Goal: Browse casually: Explore the website without a specific task or goal

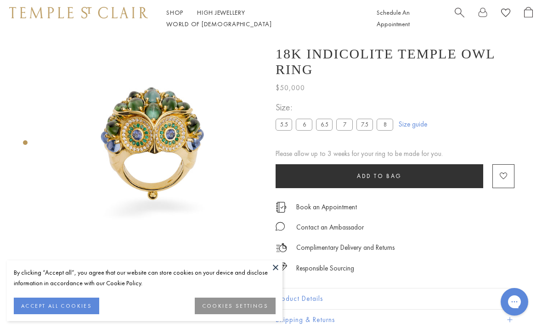
click at [227, 17] on link "High Jewellery High Jewellery" at bounding box center [221, 12] width 48 height 8
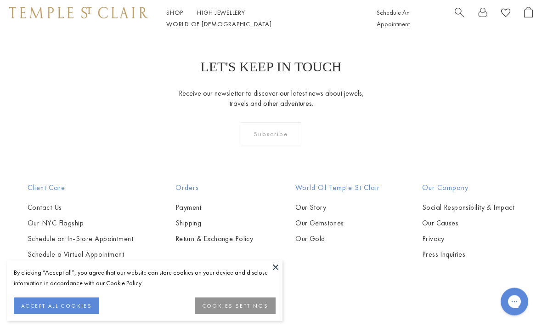
scroll to position [689, 0]
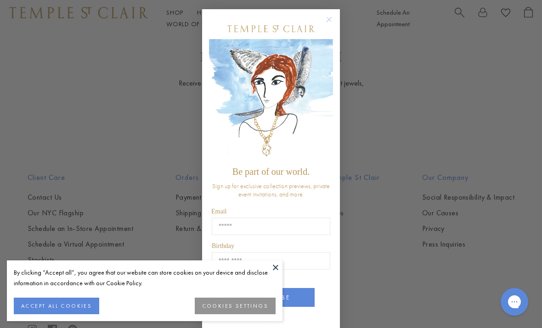
click at [339, 28] on button "Close dialog" at bounding box center [333, 23] width 11 height 11
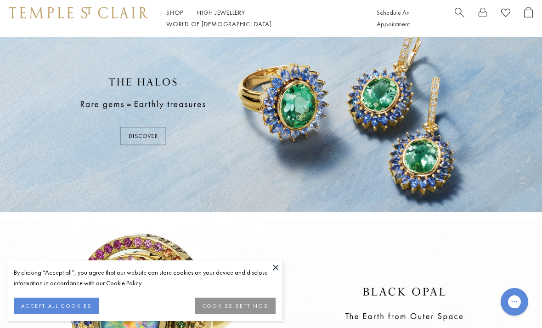
scroll to position [0, 0]
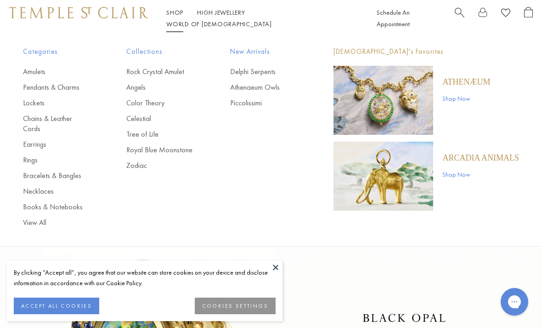
click at [33, 155] on link "Rings" at bounding box center [56, 160] width 67 height 10
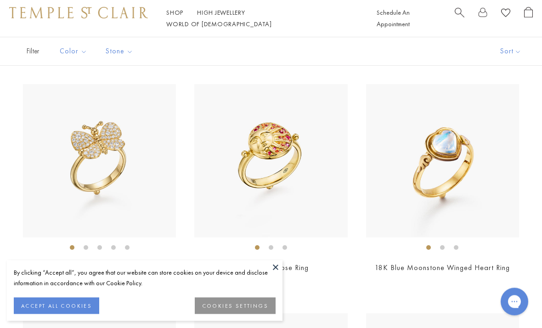
scroll to position [1670, 0]
click at [283, 295] on div "New New New Limited Edition • New" at bounding box center [271, 83] width 542 height 3205
click at [274, 274] on button at bounding box center [276, 267] width 14 height 14
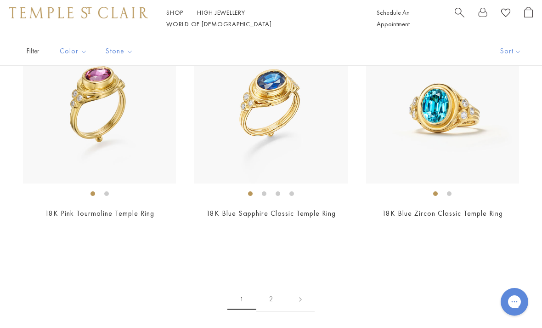
scroll to position [3117, 0]
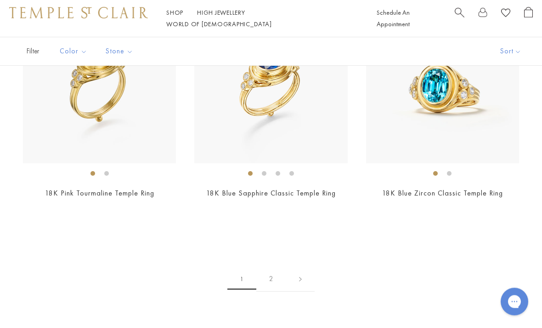
click at [277, 273] on link "2" at bounding box center [271, 279] width 30 height 25
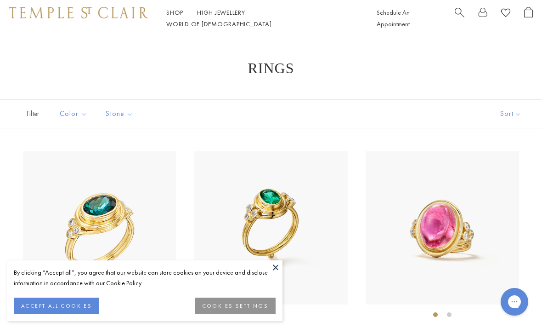
click at [278, 266] on button at bounding box center [276, 267] width 14 height 14
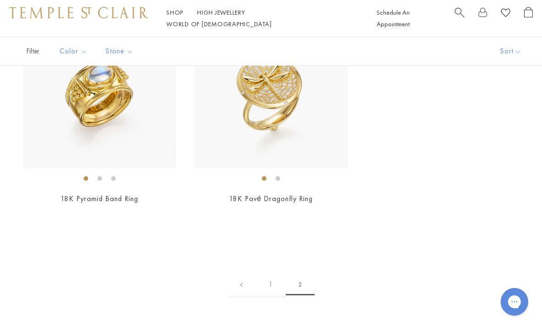
scroll to position [378, 0]
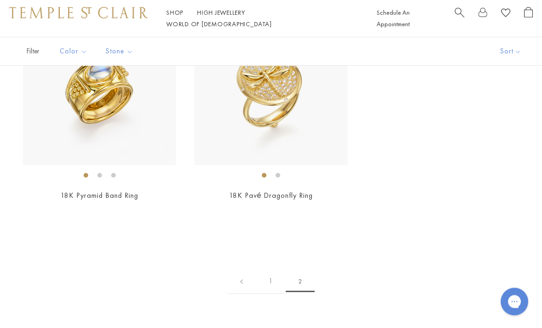
click at [272, 273] on link "1" at bounding box center [271, 281] width 30 height 25
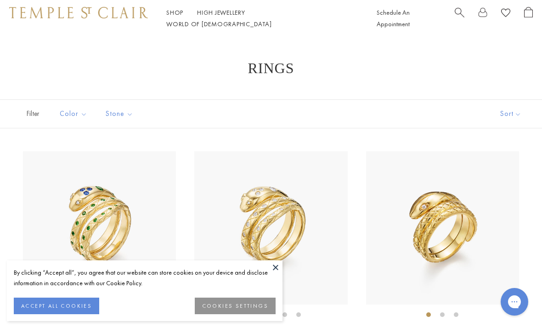
click at [77, 18] on img at bounding box center [78, 12] width 139 height 11
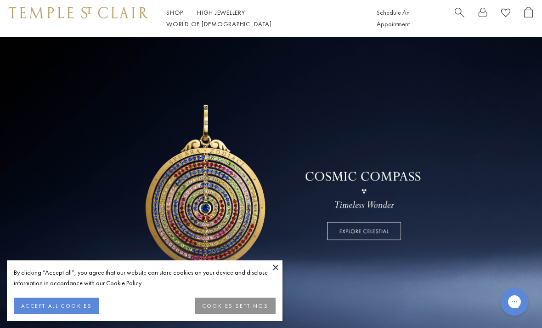
click at [34, 120] on link at bounding box center [271, 186] width 542 height 299
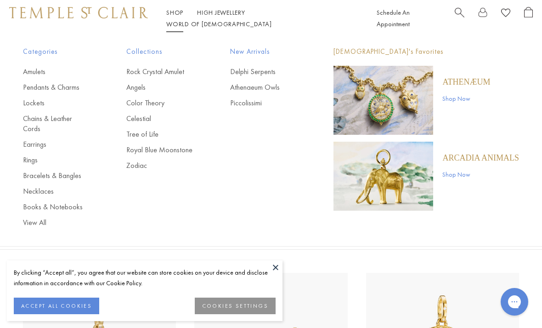
click at [169, 150] on link "Royal Blue Moonstone" at bounding box center [159, 150] width 67 height 10
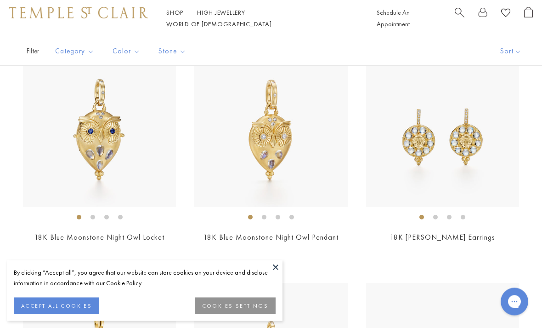
scroll to position [219, 0]
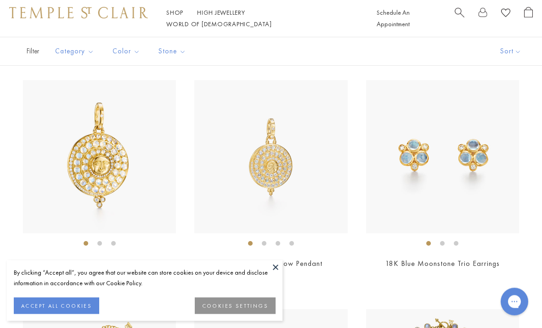
scroll to position [421, 0]
click at [272, 268] on button at bounding box center [276, 267] width 14 height 14
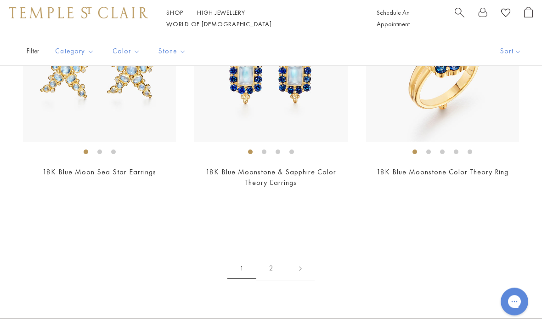
scroll to position [3741, 0]
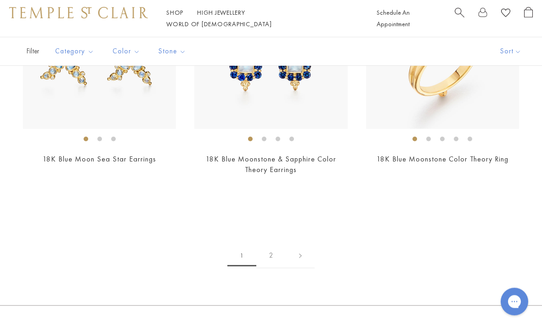
click at [273, 244] on link "2" at bounding box center [271, 255] width 30 height 25
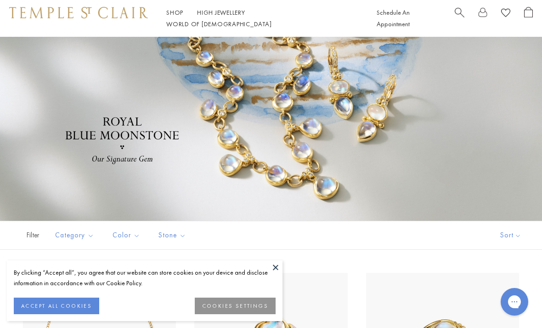
click at [279, 264] on button at bounding box center [276, 267] width 14 height 14
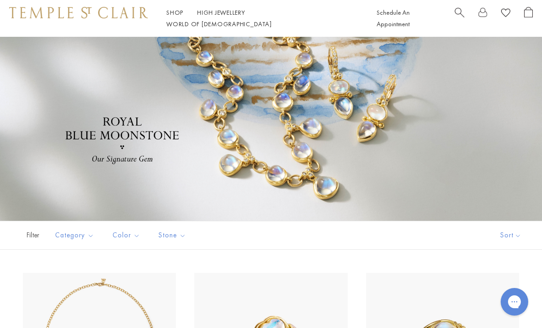
click at [216, 17] on link "High Jewellery High Jewellery" at bounding box center [221, 12] width 48 height 8
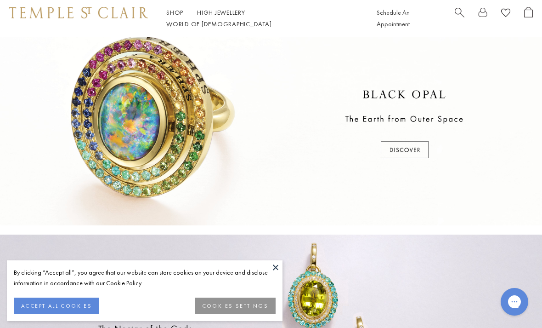
scroll to position [224, 0]
click at [399, 147] on div at bounding box center [271, 123] width 542 height 201
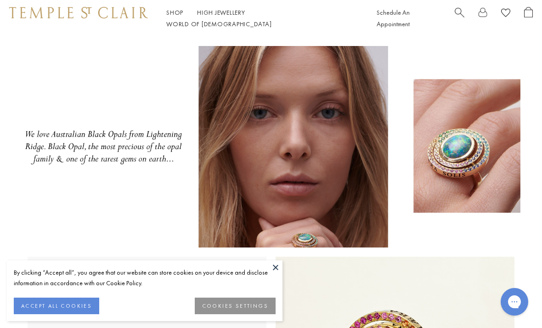
click at [276, 268] on button at bounding box center [276, 267] width 14 height 14
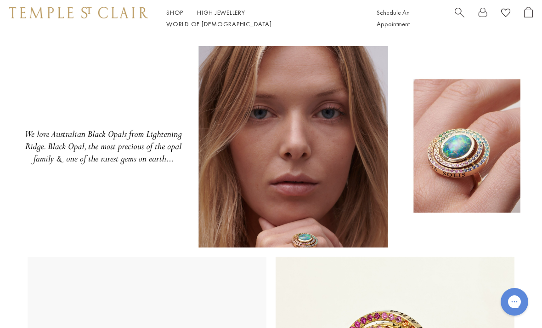
click at [84, 210] on img at bounding box center [271, 146] width 542 height 201
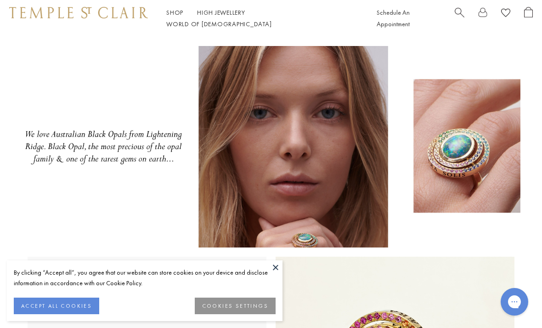
click at [222, 17] on link "High Jewellery High Jewellery" at bounding box center [221, 12] width 48 height 8
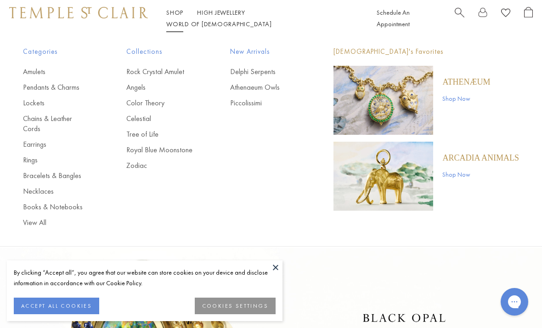
click at [34, 139] on link "Earrings" at bounding box center [56, 144] width 67 height 10
